Goal: Find contact information: Obtain details needed to contact an individual or organization

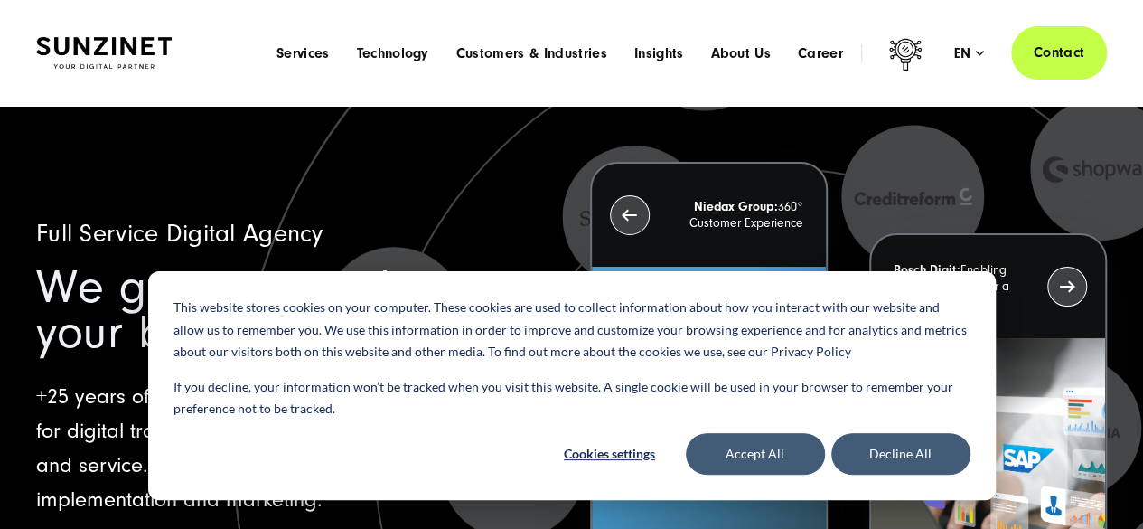
click at [1050, 50] on link "Contact" at bounding box center [1059, 52] width 96 height 53
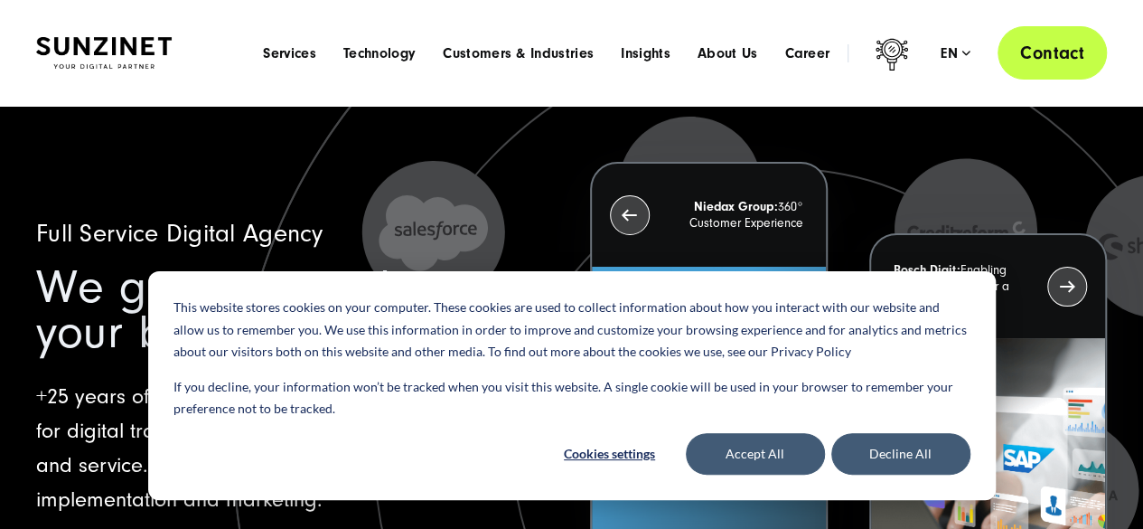
click at [1057, 44] on link "Contact" at bounding box center [1052, 52] width 109 height 53
